Goal: Find specific page/section: Find specific page/section

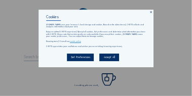
click at [150, 12] on icon at bounding box center [150, 12] width 3 height 3
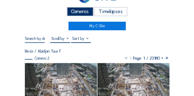
scroll to position [20, 0]
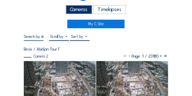
click at [49, 73] on img at bounding box center [59, 81] width 71 height 40
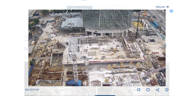
click at [100, 47] on img at bounding box center [96, 48] width 137 height 77
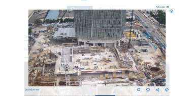
drag, startPoint x: 112, startPoint y: 50, endPoint x: 105, endPoint y: 60, distance: 12.7
click at [105, 60] on img at bounding box center [96, 48] width 137 height 77
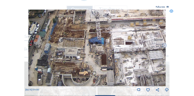
drag, startPoint x: 92, startPoint y: 65, endPoint x: 123, endPoint y: 12, distance: 60.8
click at [123, 12] on img at bounding box center [96, 48] width 137 height 77
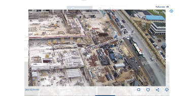
drag, startPoint x: 131, startPoint y: 58, endPoint x: 58, endPoint y: 81, distance: 75.9
click at [58, 81] on img at bounding box center [96, 48] width 137 height 77
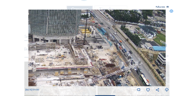
drag, startPoint x: 89, startPoint y: 63, endPoint x: 99, endPoint y: 91, distance: 30.1
click at [99, 91] on div "[DATE] 09:00" at bounding box center [96, 51] width 143 height 83
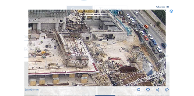
drag, startPoint x: 83, startPoint y: 69, endPoint x: 102, endPoint y: 41, distance: 34.7
click at [102, 41] on img at bounding box center [96, 48] width 137 height 77
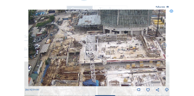
drag, startPoint x: 81, startPoint y: 67, endPoint x: 120, endPoint y: 73, distance: 39.6
click at [120, 73] on img at bounding box center [96, 48] width 137 height 77
